Goal: Task Accomplishment & Management: Manage account settings

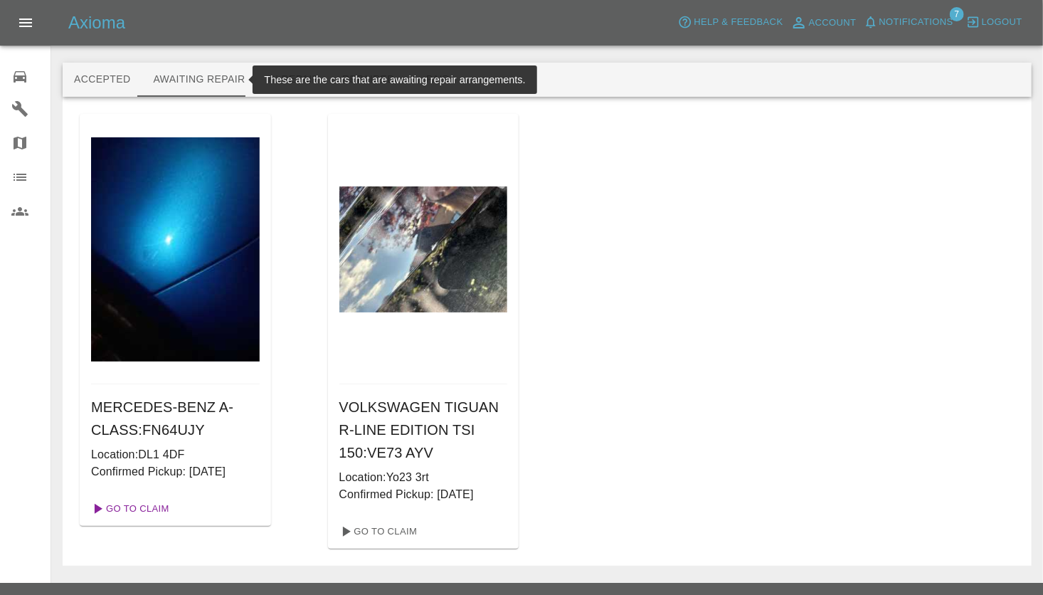
click at [146, 507] on link "Go To Claim" at bounding box center [129, 508] width 88 height 23
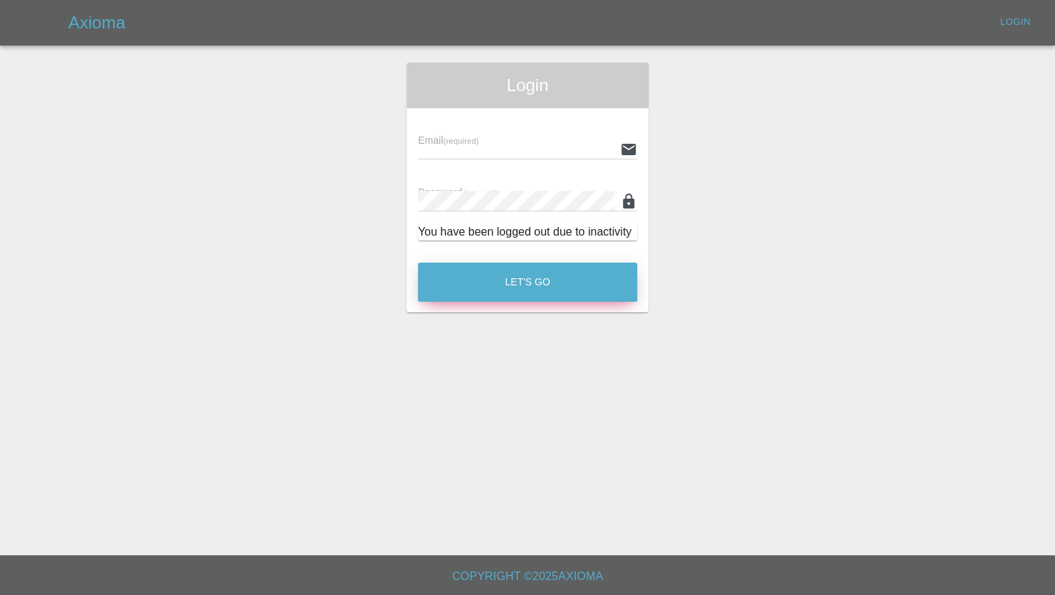
type input "[PERSON_NAME][EMAIL_ADDRESS][PERSON_NAME][DOMAIN_NAME]"
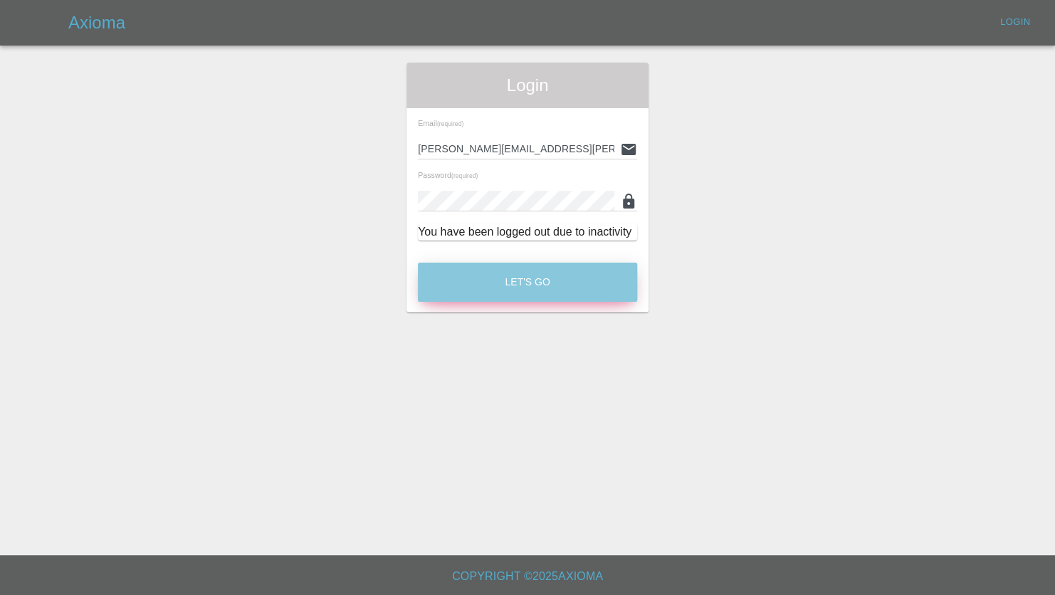
click at [566, 282] on button "Let's Go" at bounding box center [527, 282] width 219 height 39
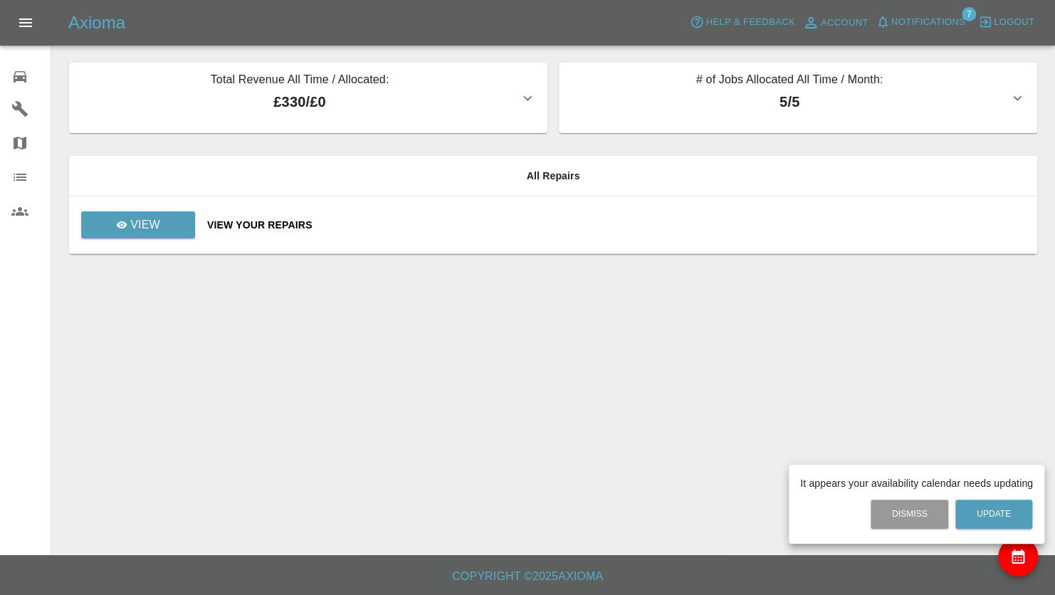
click at [105, 221] on div at bounding box center [527, 297] width 1055 height 595
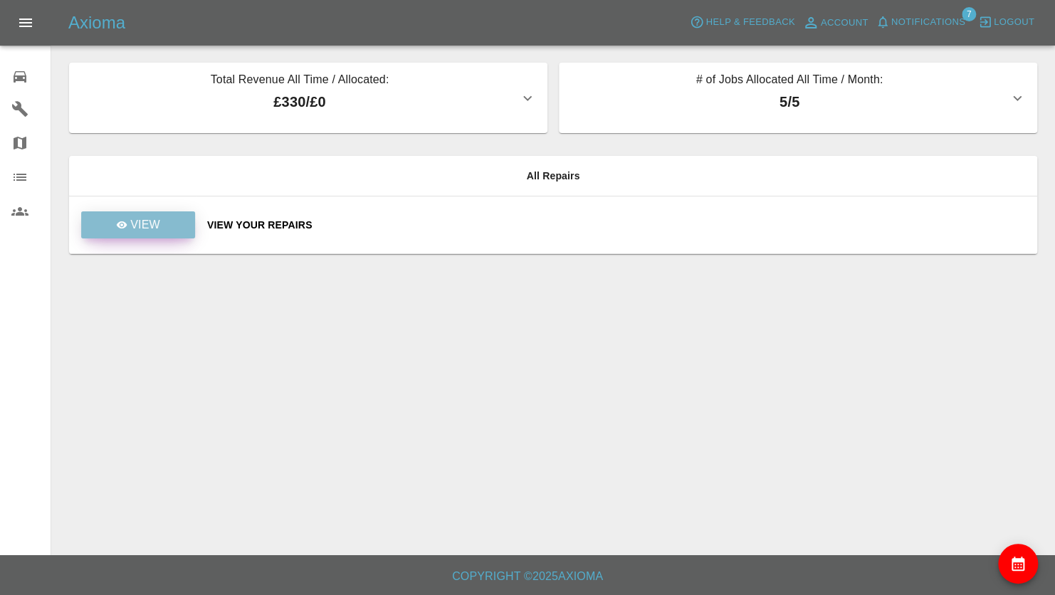
click at [126, 221] on icon at bounding box center [121, 224] width 11 height 11
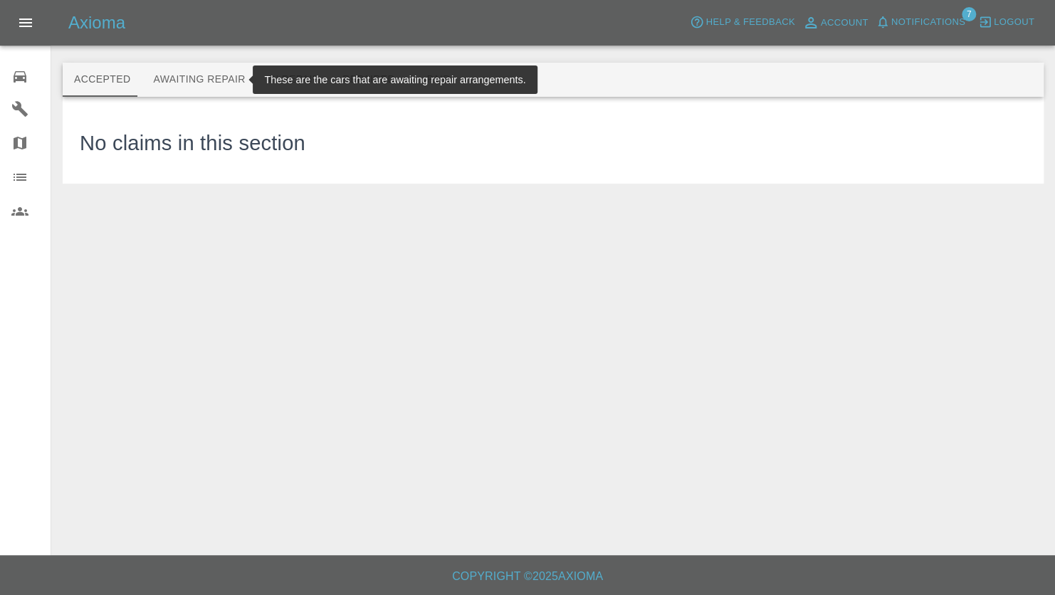
click at [220, 80] on button "Awaiting Repair" at bounding box center [199, 80] width 115 height 34
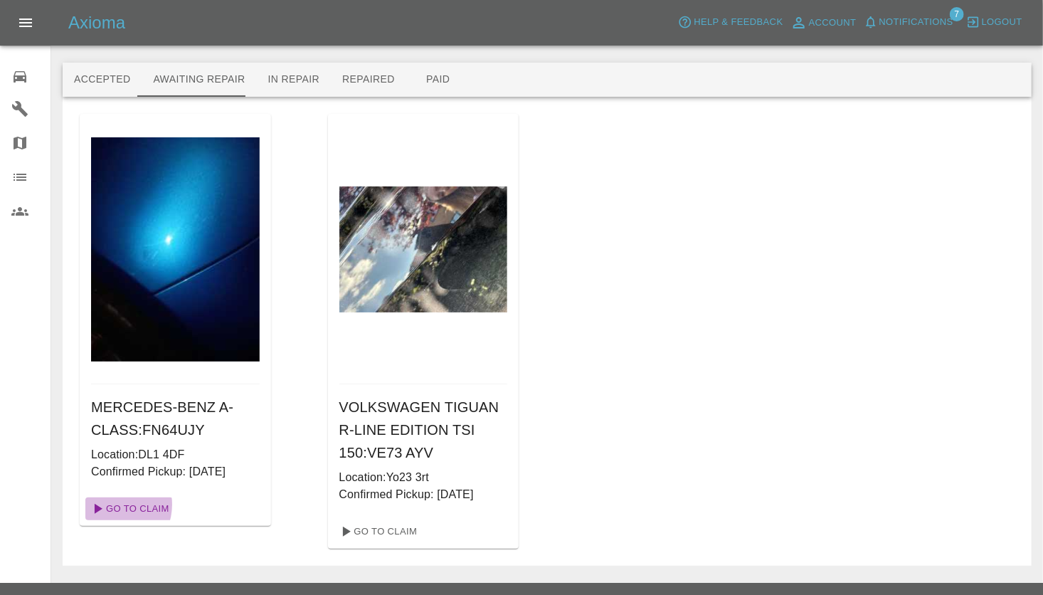
click at [112, 505] on link "Go To Claim" at bounding box center [129, 508] width 88 height 23
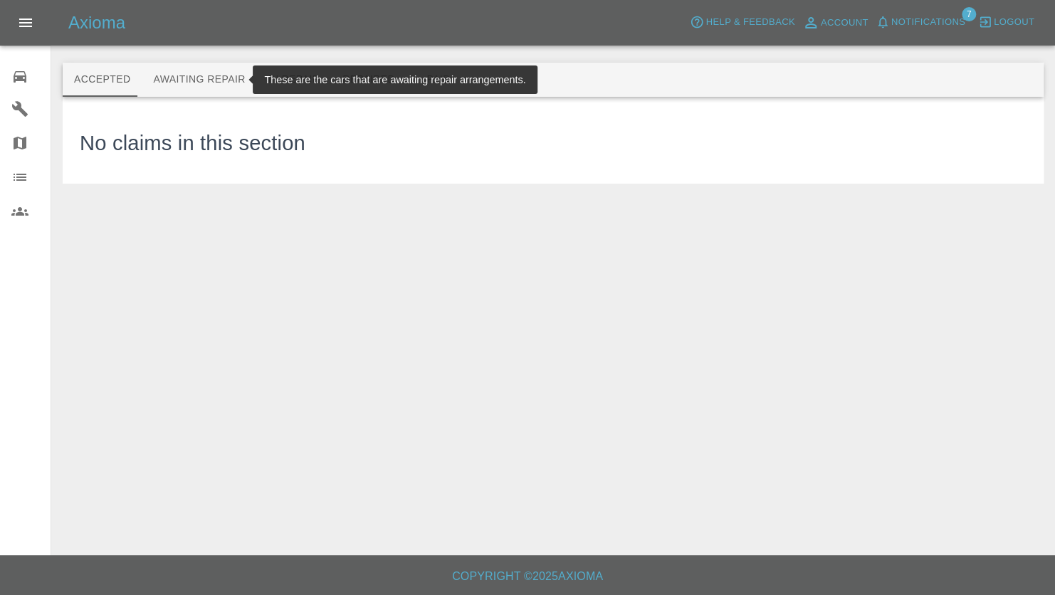
click at [208, 68] on button "Awaiting Repair" at bounding box center [199, 80] width 115 height 34
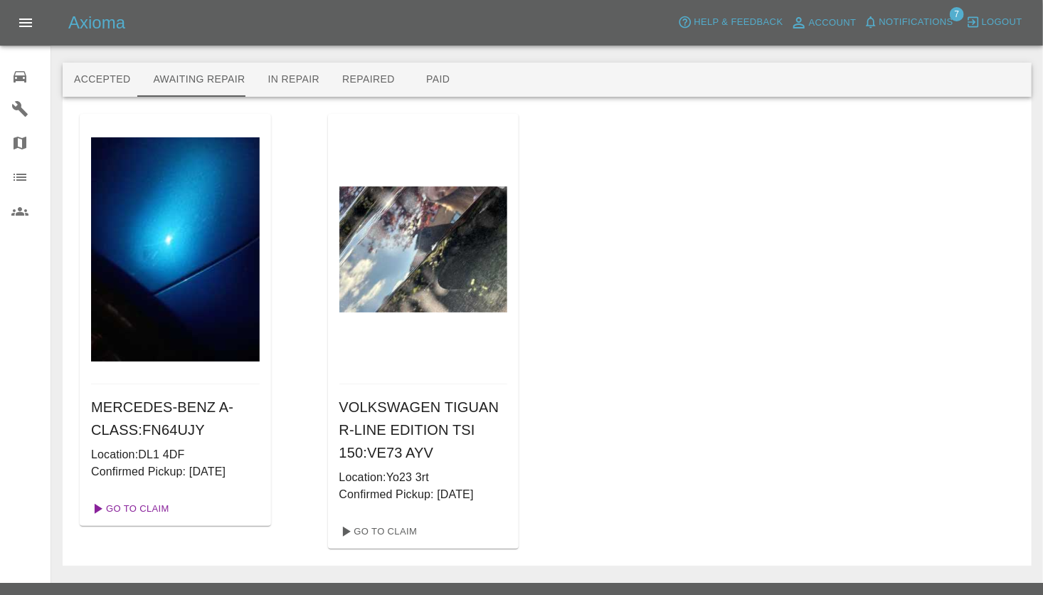
click at [129, 512] on link "Go To Claim" at bounding box center [129, 508] width 88 height 23
